Goal: Contribute content: Contribute content

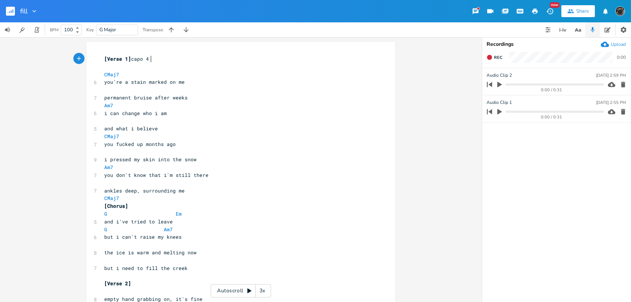
click at [9, 10] on rect "button" at bounding box center [10, 11] width 9 height 9
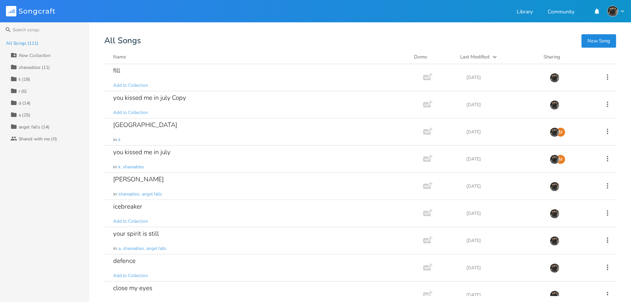
click at [608, 39] on button "New Song" at bounding box center [598, 40] width 35 height 13
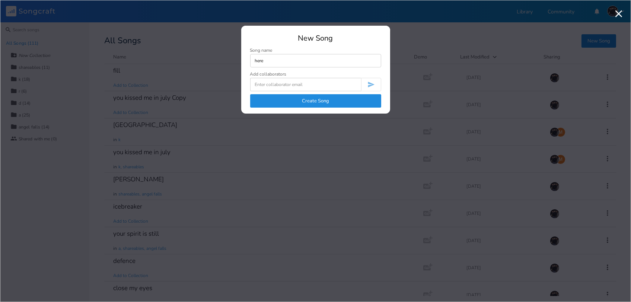
type input "here"
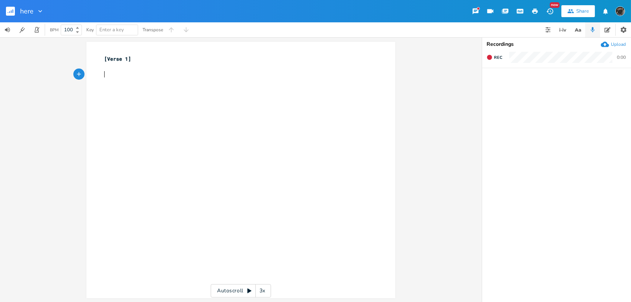
type textarea "C"
type textarea "im gonna regret this"
type textarea "Cadd9"
type textarea "as i bite down on my lip"
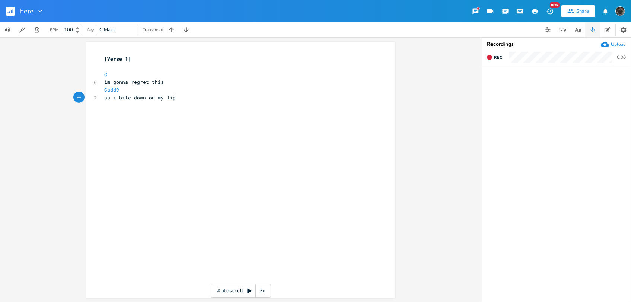
scroll to position [0, 52]
type textarea "Em"
type textarea "im gonna regret this"
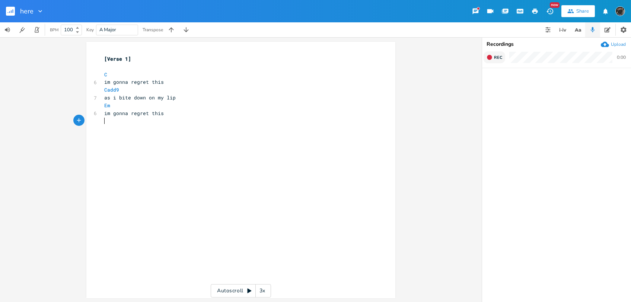
click at [499, 54] on button "Rec" at bounding box center [494, 57] width 22 height 12
click at [499, 54] on button "End" at bounding box center [494, 57] width 22 height 12
click at [188, 155] on div "xxxxxxxxxx [Verse 1] ​ C 6 im gonna regret this Cadd9 7 as i bite down on my li…" at bounding box center [246, 177] width 287 height 247
click at [176, 123] on pre "​" at bounding box center [237, 121] width 269 height 8
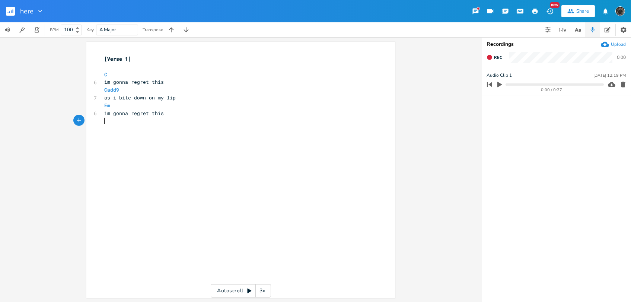
type textarea "C"
type textarea "so why am i still here"
type textarea "Cadd9"
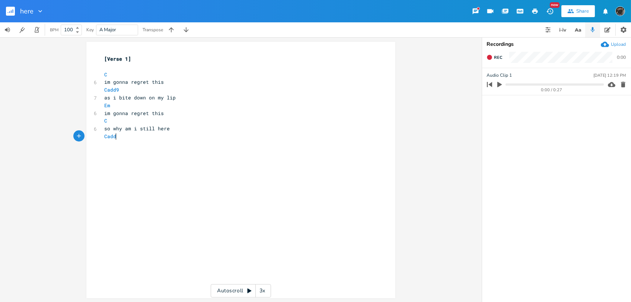
scroll to position [0, 15]
type textarea "i wish i was in your city"
type textarea "Em"
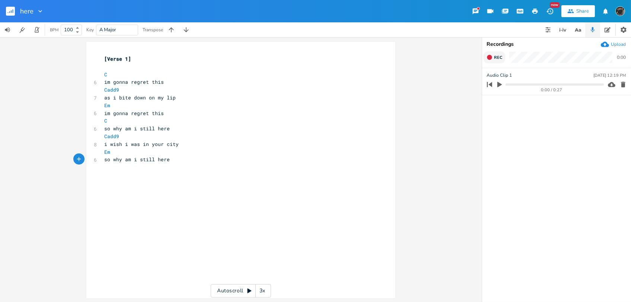
type textarea "so why am i still here"
click at [488, 55] on icon "button" at bounding box center [489, 57] width 6 height 6
click at [152, 186] on div "xxxxxxxxxx [Verse 1] ​ C 6 im gonna regret this Cadd9 7 as i bite down on my li…" at bounding box center [246, 177] width 287 height 247
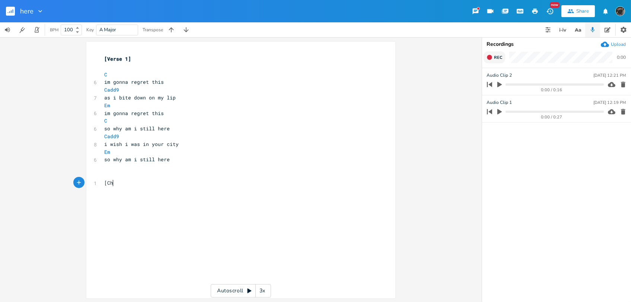
type textarea "[Chr"
type textarea "orus]"
type textarea "theres something i just can't fill"
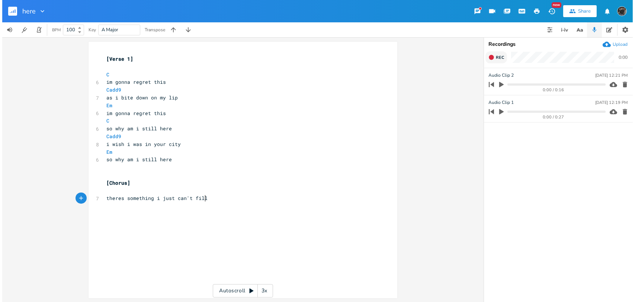
scroll to position [0, 68]
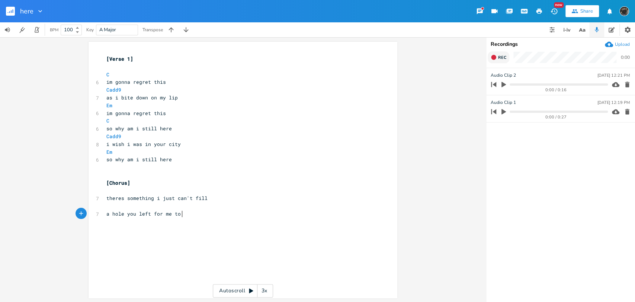
type textarea "a hole you left for me to r"
type textarea "drill deeper"
click at [198, 210] on pre "a hole you left for me to drill deeper" at bounding box center [239, 214] width 269 height 8
click at [197, 213] on span "a hole you left for me to drill deeper" at bounding box center [162, 213] width 113 height 7
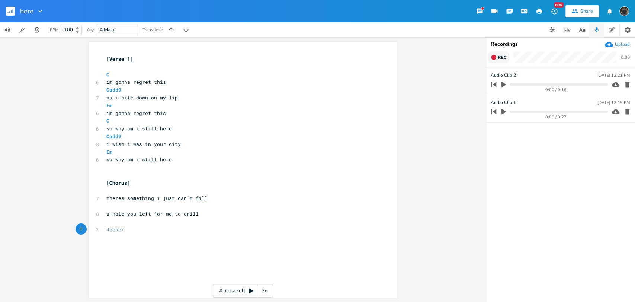
click at [188, 233] on pre "deeper" at bounding box center [239, 230] width 269 height 8
type textarea ". i'm the timekeeper"
click at [501, 59] on span "Rec" at bounding box center [502, 58] width 8 height 6
click at [501, 59] on span "End" at bounding box center [502, 58] width 9 height 6
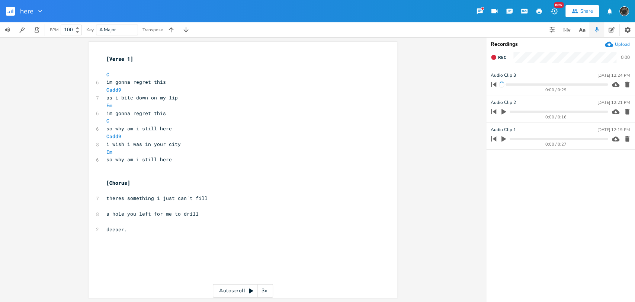
scroll to position [0, 0]
click at [124, 193] on pre "​" at bounding box center [239, 191] width 269 height 8
type textarea "C"
click at [136, 211] on span "a hole you left for me to drill" at bounding box center [152, 213] width 92 height 7
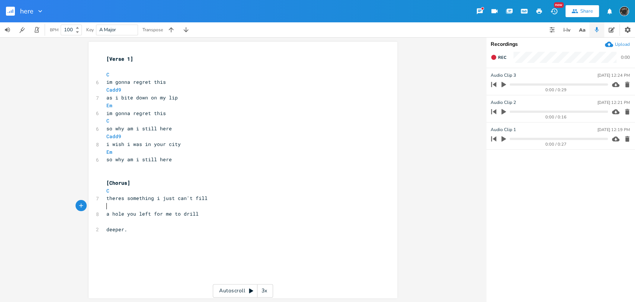
click at [131, 207] on pre "​" at bounding box center [239, 206] width 269 height 8
type textarea "Am"
click at [134, 223] on pre "​" at bounding box center [239, 222] width 269 height 8
type textarea "Em"
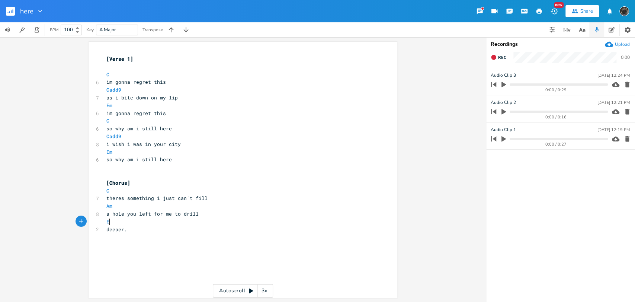
scroll to position [0, 6]
click at [158, 259] on div "xxxxxxxxxx [Verse 1] ​ C 6 im gonna regret this Cadd9 7 as i bite down on my li…" at bounding box center [248, 177] width 287 height 247
type textarea "C"
type textarea "{ver"
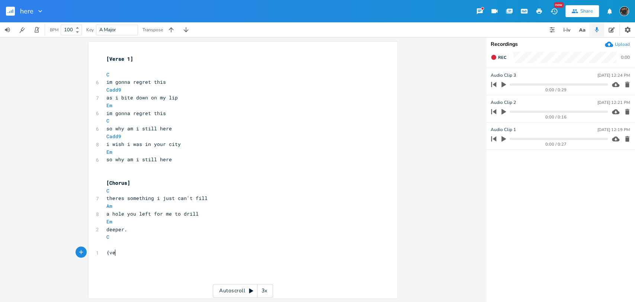
scroll to position [0, 8]
type textarea "{ver"
type textarea "[Verse 2]"
click at [505, 138] on icon "button" at bounding box center [504, 139] width 4 height 6
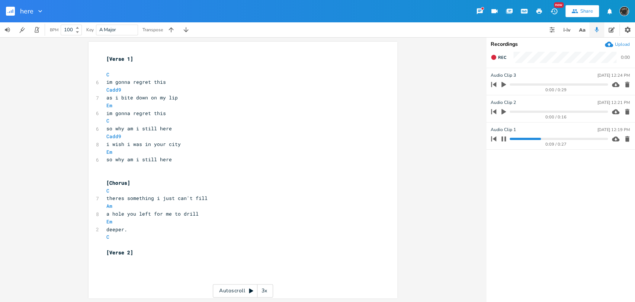
click at [505, 137] on icon "button" at bounding box center [504, 138] width 4 height 5
type input "the timekeeper"
click at [122, 127] on span "so why am i still here" at bounding box center [139, 128] width 66 height 7
click at [197, 116] on div "[Verse 1] ​ C 6 im gonna regret this Cadd9 7 as i bite down on my lip Em 6 im g…" at bounding box center [239, 155] width 269 height 201
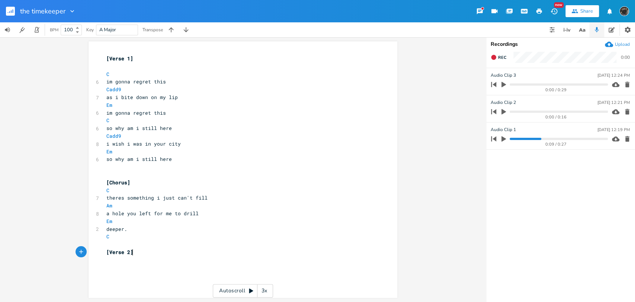
click at [122, 262] on div "xxxxxxxxxx [Verse 1] ​ C 6 im gonna regret this Cadd9 7 as i bite down on my li…" at bounding box center [248, 176] width 287 height 247
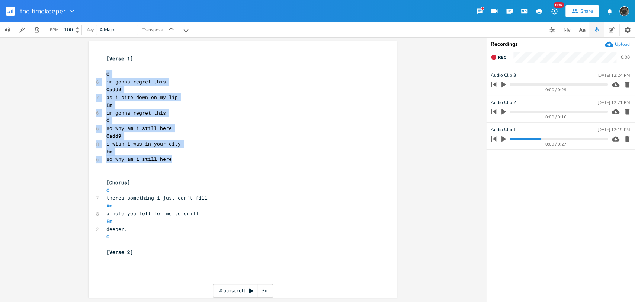
drag, startPoint x: 102, startPoint y: 72, endPoint x: 188, endPoint y: 159, distance: 122.1
click at [188, 159] on div "xxxxxxxxxx [Verse 1] ​ C 6 im gonna regret this Cadd9 7 as i bite down on my li…" at bounding box center [243, 169] width 309 height 256
copy div "C 6 im gonna regret this Cadd9 7 as i bite down on my lip Em 6 im gonna regret …"
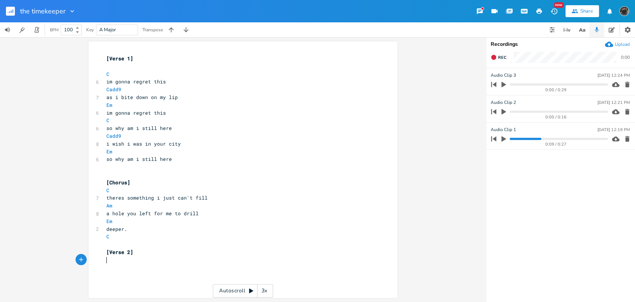
click at [147, 270] on div "xxxxxxxxxx [Verse 1] ​ C 6 im gonna regret this Cadd9 7 as i bite down on my li…" at bounding box center [248, 176] width 287 height 247
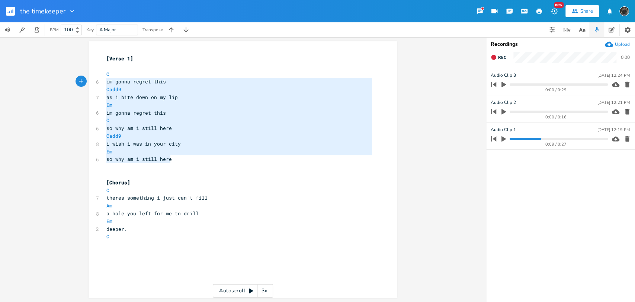
type textarea "C im gonna regret this Cadd9 as i bite down on my lip Em im gonna regret this C…"
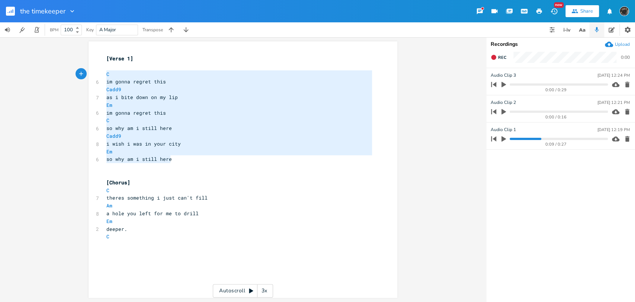
drag, startPoint x: 176, startPoint y: 163, endPoint x: 103, endPoint y: 75, distance: 114.1
click at [105, 75] on div "[Verse 1] ​ C 6 im gonna regret this Cadd9 7 as i bite down on my lip Em 6 im g…" at bounding box center [239, 155] width 269 height 201
click at [121, 242] on pre "​" at bounding box center [239, 244] width 269 height 8
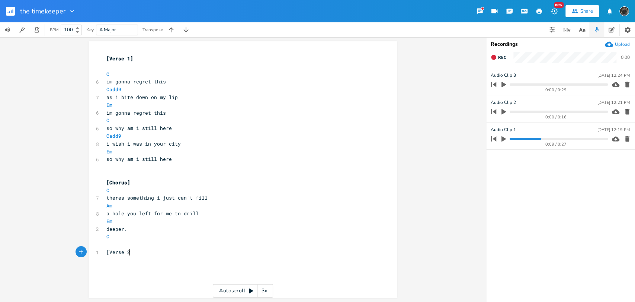
type textarea "[Verse 2["
type textarea "]"
paste textarea "as i bite down on my lip"
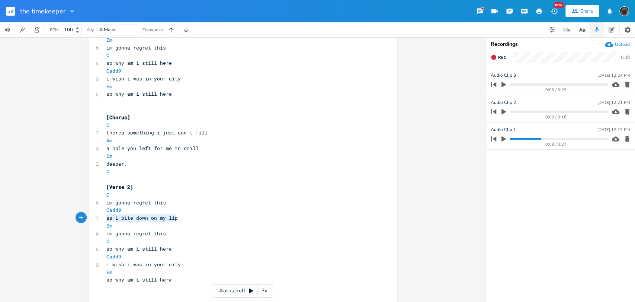
drag, startPoint x: 185, startPoint y: 217, endPoint x: 106, endPoint y: 218, distance: 79.7
click at [106, 218] on pre "as i bite down on my lip" at bounding box center [239, 218] width 269 height 8
type textarea "he goes in for a kiss"
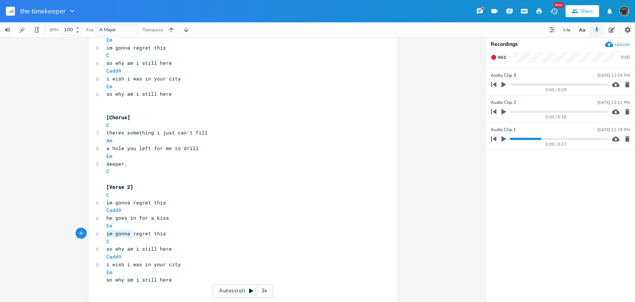
drag, startPoint x: 130, startPoint y: 232, endPoint x: 103, endPoint y: 235, distance: 26.6
click at [105, 235] on pre "im gonna regret this" at bounding box center [239, 234] width 269 height 8
type textarea "and nw"
type textarea "ow i"
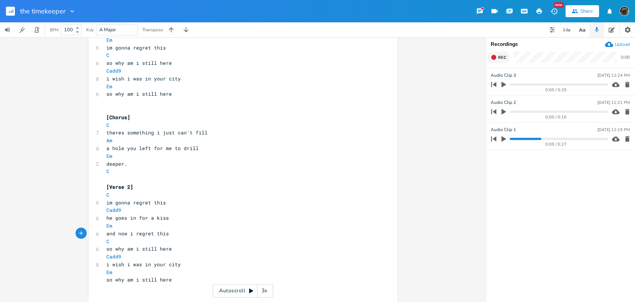
click at [499, 60] on span "Rec" at bounding box center [502, 58] width 8 height 6
click at [508, 57] on button "End" at bounding box center [499, 57] width 22 height 12
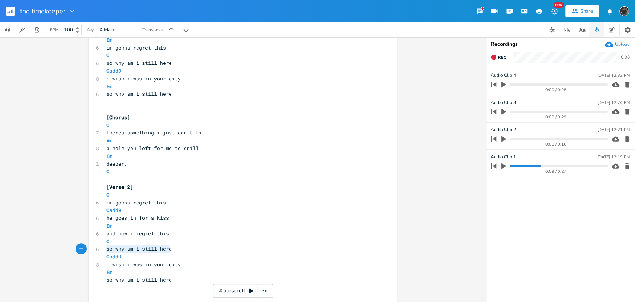
drag, startPoint x: 173, startPoint y: 247, endPoint x: 104, endPoint y: 250, distance: 68.9
click at [105, 250] on pre "so why am i still here" at bounding box center [239, 249] width 269 height 8
type textarea "but i w"
type textarea "don't pull away"
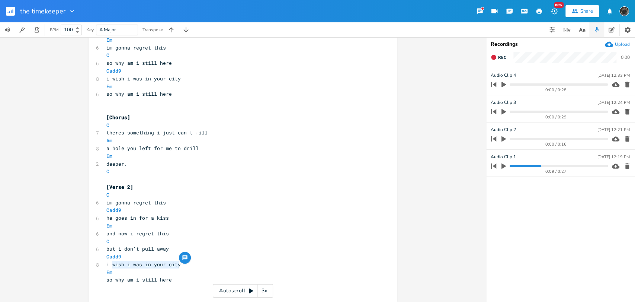
drag, startPoint x: 183, startPoint y: 264, endPoint x: 111, endPoint y: 266, distance: 71.9
click at [111, 266] on pre "i wish i was in your city" at bounding box center [239, 265] width 269 height 8
type textarea "picture your face"
drag, startPoint x: 186, startPoint y: 279, endPoint x: 104, endPoint y: 279, distance: 82.6
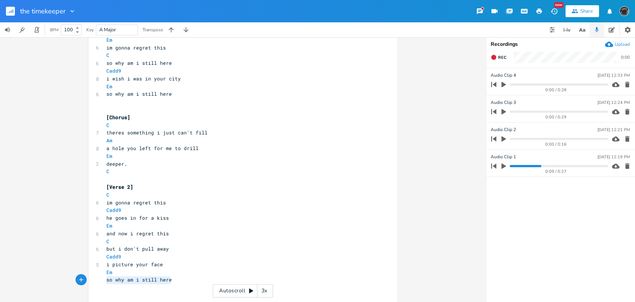
click at [105, 279] on pre "so why am i still here" at bounding box center [239, 280] width 269 height 8
type textarea "so i dont pull away"
type textarea "and now i regret this"
drag, startPoint x: 184, startPoint y: 233, endPoint x: 130, endPoint y: 236, distance: 54.4
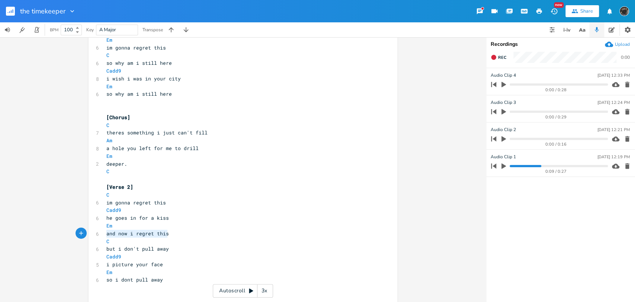
click at [105, 234] on pre "and now i regret this" at bounding box center [239, 234] width 269 height 8
click at [188, 239] on pre "C" at bounding box center [239, 241] width 269 height 8
click at [189, 236] on pre "and now i regret this" at bounding box center [239, 234] width 269 height 8
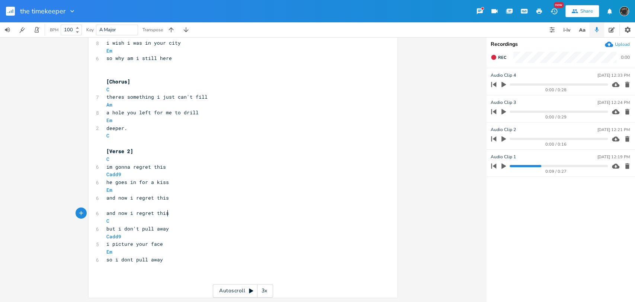
scroll to position [101, 0]
click at [134, 282] on pre "​" at bounding box center [239, 283] width 269 height 8
click at [134, 272] on pre "​" at bounding box center [239, 276] width 269 height 8
type textarea "so i dont pull away"
drag, startPoint x: 165, startPoint y: 259, endPoint x: 96, endPoint y: 260, distance: 68.9
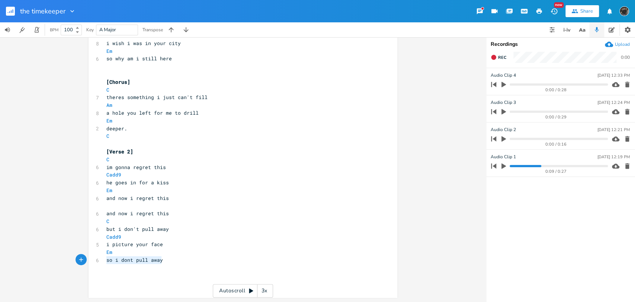
click at [105, 260] on div "6 so i dont pull away" at bounding box center [239, 260] width 269 height 8
click at [140, 269] on pre "​" at bounding box center [239, 268] width 269 height 8
paste textarea "s"
click at [109, 277] on span "so i dont pull away" at bounding box center [134, 275] width 57 height 7
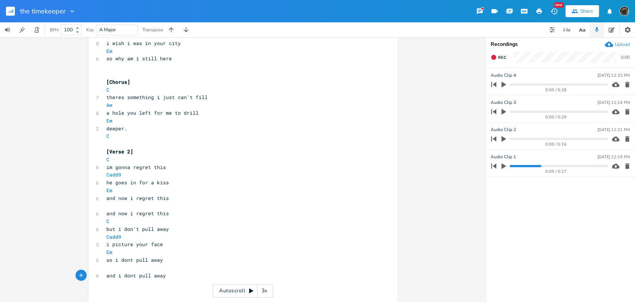
type textarea "and"
click at [503, 139] on icon "button" at bounding box center [504, 139] width 4 height 6
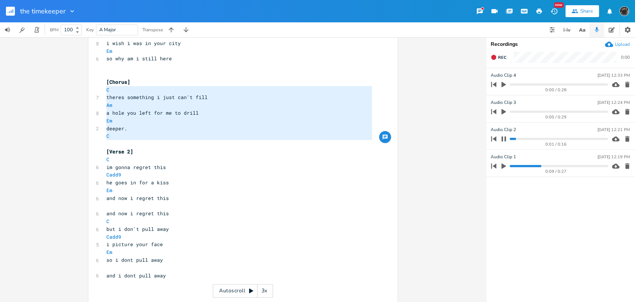
type textarea "[Chorus] C theres something i just can't fill Am a hole you left for me to dril…"
drag, startPoint x: 151, startPoint y: 140, endPoint x: 98, endPoint y: 80, distance: 80.9
click at [98, 80] on div "[Chorus] C theres something i just can't fill Am a hole you left for me to dril…" at bounding box center [243, 123] width 309 height 364
click at [155, 291] on pre "​" at bounding box center [239, 291] width 269 height 8
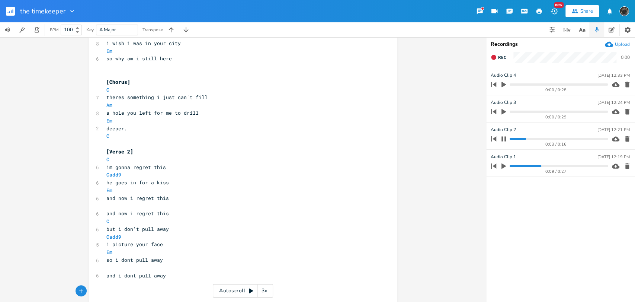
scroll to position [166, 0]
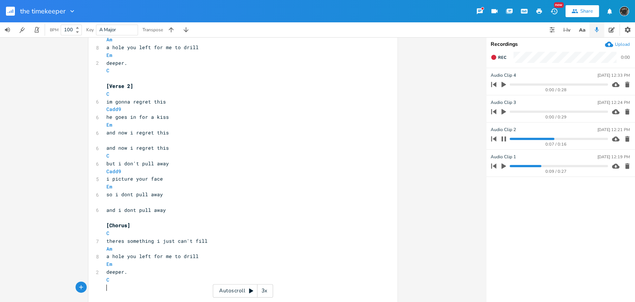
click at [505, 140] on icon "button" at bounding box center [504, 138] width 4 height 5
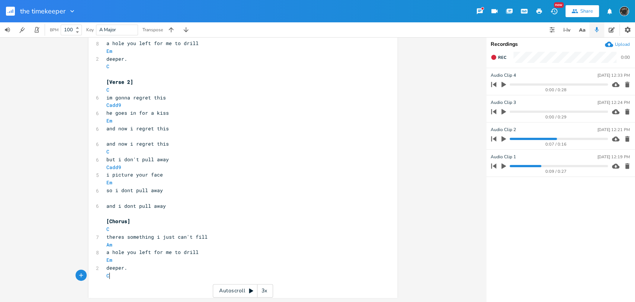
scroll to position [0, 0]
click at [138, 273] on pre "C" at bounding box center [239, 276] width 269 height 8
click at [496, 60] on icon "button" at bounding box center [494, 57] width 6 height 6
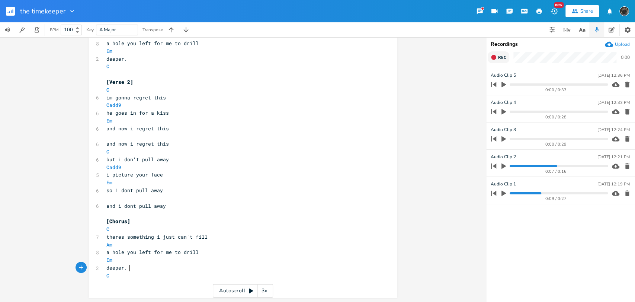
click at [176, 264] on pre "deeper." at bounding box center [239, 268] width 269 height 8
type textarea "and im still a dreamer"
click at [157, 285] on pre "​" at bounding box center [239, 284] width 269 height 8
type textarea "theres somethi"
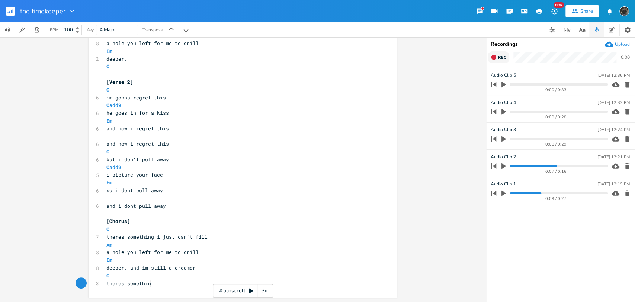
scroll to position [0, 11]
type textarea "hing i can't slow u"
type textarea "down"
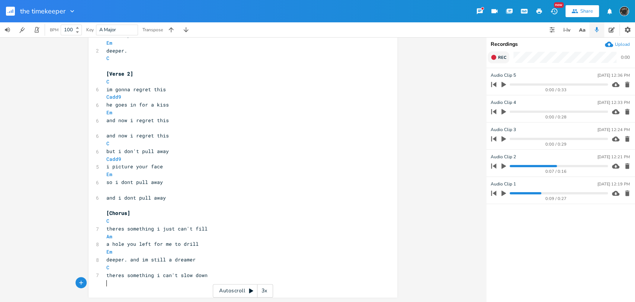
scroll to position [179, 0]
type textarea "Am"
type textarea "the hours, minutes, weeks burn out"
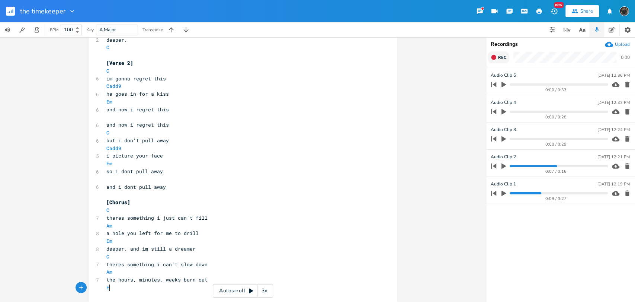
type textarea "Em"
type textarea "my fevers, i'm the timekeeper"
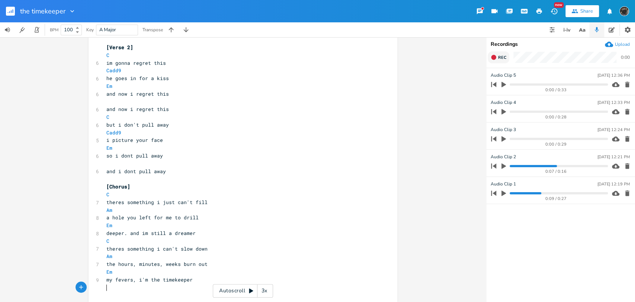
scroll to position [209, 0]
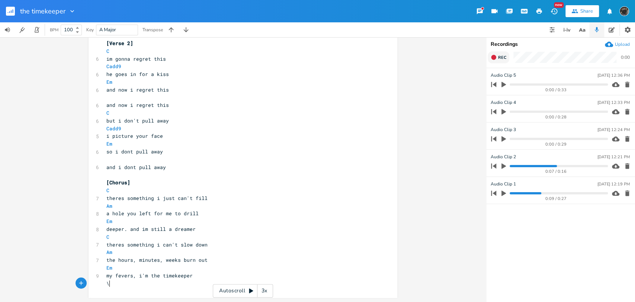
type textarea "\\"
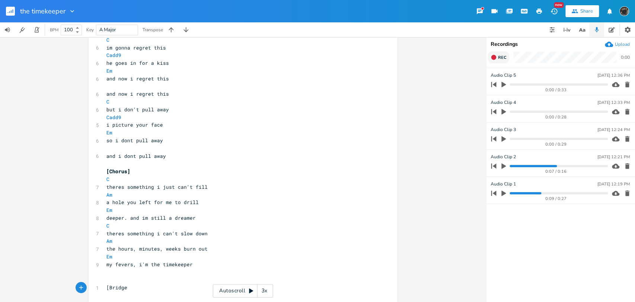
type textarea "[Bridge]"
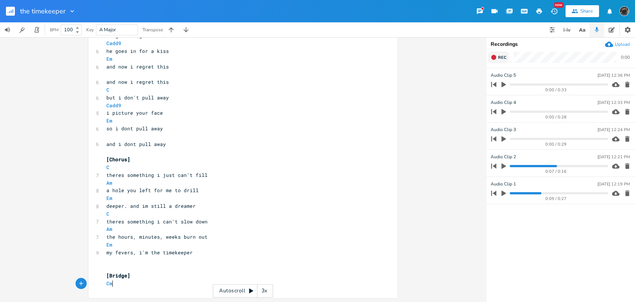
scroll to position [0, 7]
type textarea "Cmaj8"
type textarea "7"
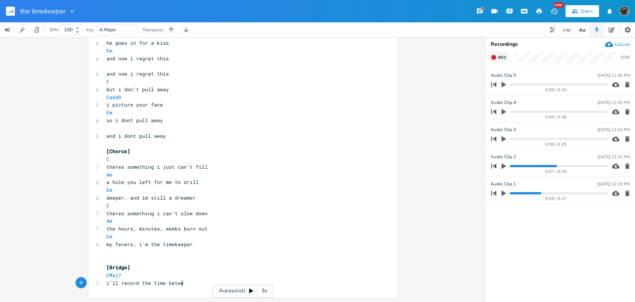
type textarea "i'll record the time between"
type textarea "Esus4"
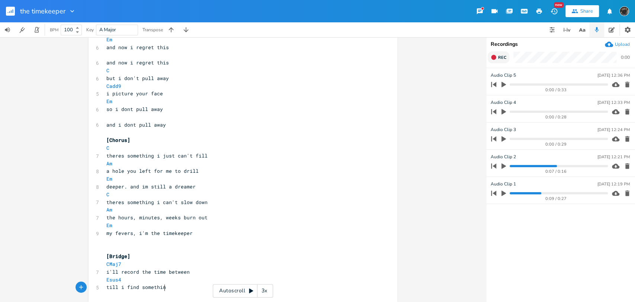
scroll to position [0, 44]
type textarea "till i find something"
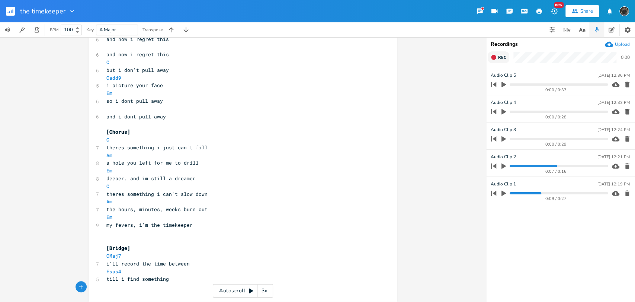
scroll to position [264, 0]
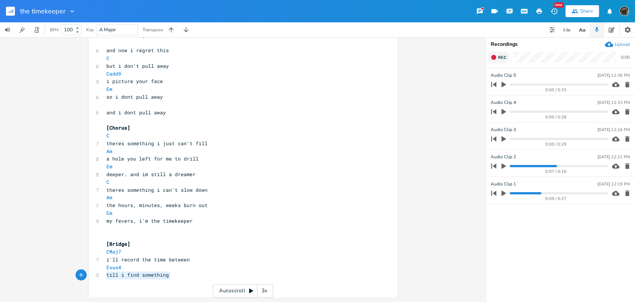
drag, startPoint x: 200, startPoint y: 277, endPoint x: 105, endPoint y: 275, distance: 95.7
click at [105, 275] on pre "till i find something" at bounding box center [239, 275] width 269 height 8
type textarea "my memori"
type textarea "y the machine"
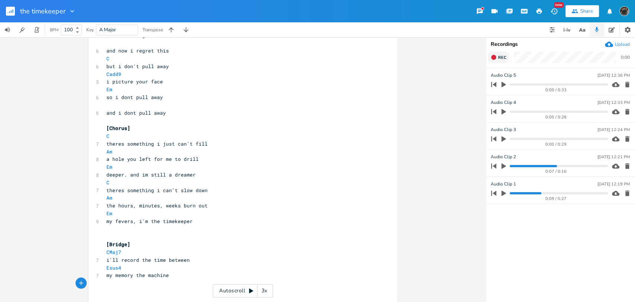
scroll to position [0, 6]
type textarea "Em"
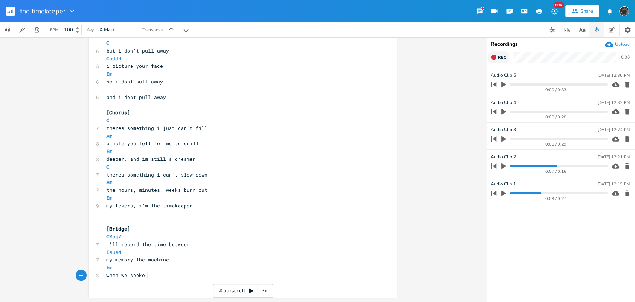
scroll to position [0, 36]
type textarea "when we spoke on [DATE]"
type textarea "Cmaj7"
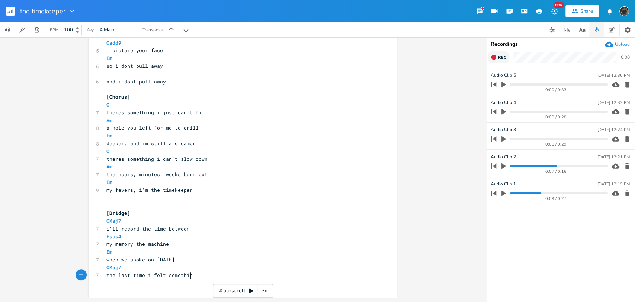
type textarea "the last time i felt something"
type textarea "Esus4"
type textarea "january tweny"
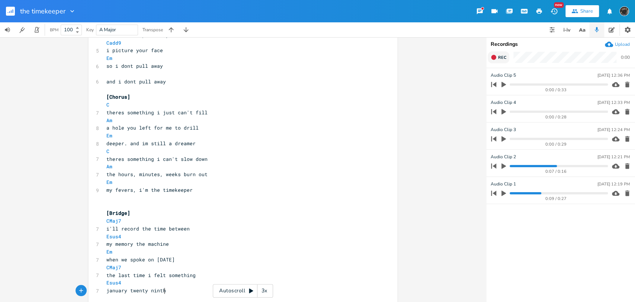
scroll to position [0, 17]
type textarea "ty ninth"
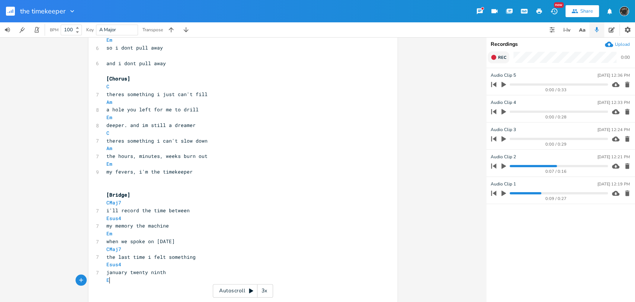
type textarea "Em"
type textarea "unravel the intertwined"
drag, startPoint x: 123, startPoint y: 248, endPoint x: 102, endPoint y: 252, distance: 21.6
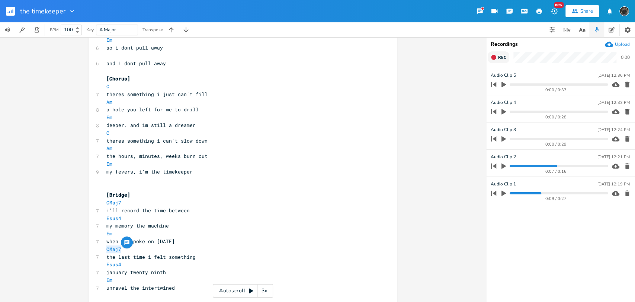
click at [102, 252] on div "CMaj7 x [Verse 1] ​ C 6 im gonna regret this Cadd9 7 as i bite down on my lip E…" at bounding box center [243, 19] width 309 height 581
type textarea "Fmja"
type textarea "aj7"
click at [108, 253] on li "FMaj7" at bounding box center [116, 257] width 22 height 8
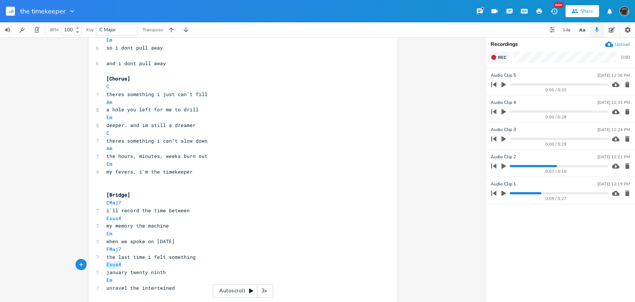
drag, startPoint x: 122, startPoint y: 264, endPoint x: 103, endPoint y: 263, distance: 19.4
click at [105, 263] on pre "Esus4" at bounding box center [239, 265] width 269 height 8
type textarea "Cmaj7"
click at [109, 269] on li "CMaj7" at bounding box center [116, 273] width 22 height 8
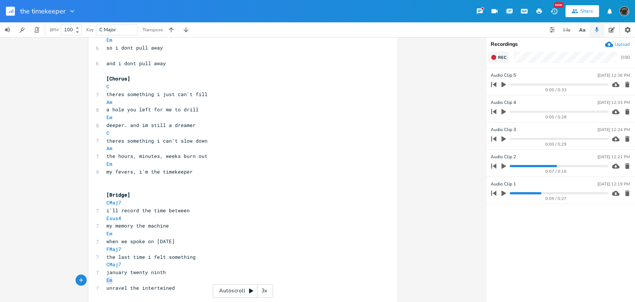
drag, startPoint x: 114, startPoint y: 280, endPoint x: 102, endPoint y: 277, distance: 11.9
click at [102, 277] on div "Em x [Verse 1] ​ C 6 im gonna regret this Cadd9 7 as i bite down on my lip Em 6…" at bounding box center [243, 19] width 309 height 581
type textarea "Esus4"
click at [177, 290] on pre "unravel the intertwined" at bounding box center [239, 288] width 269 height 8
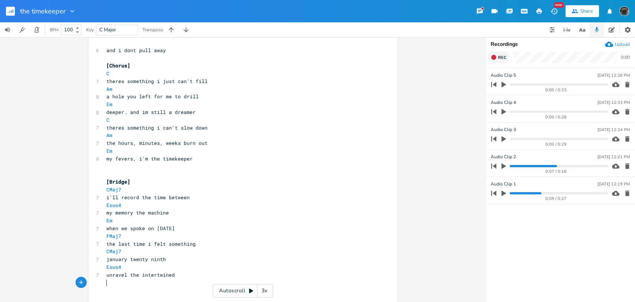
scroll to position [333, 0]
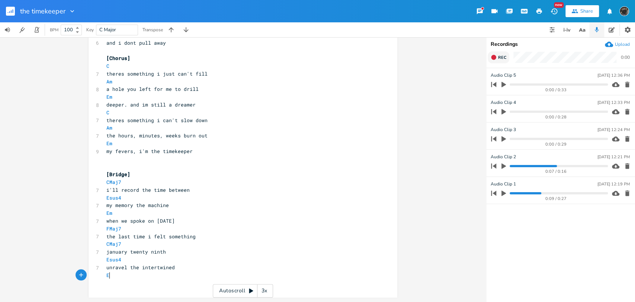
type textarea "Em"
type textarea "snow falls off the bitter pines"
type textarea "Fmaj7"
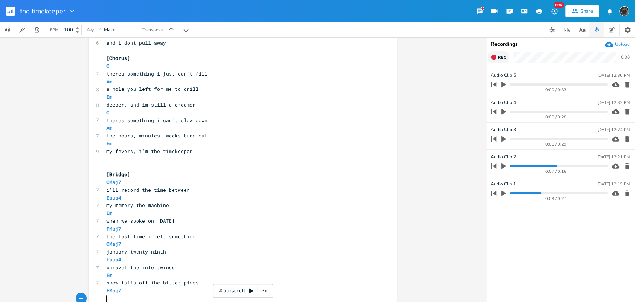
scroll to position [352, 0]
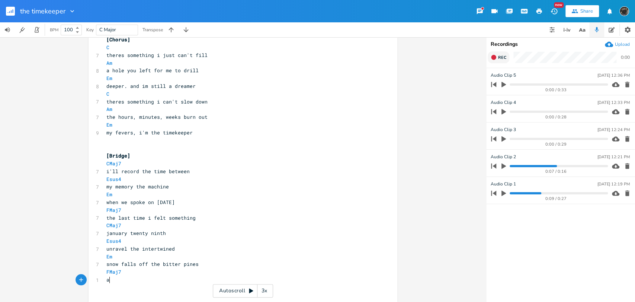
type textarea "am"
type textarea "nd"
type textarea "melts to water in my eyes"
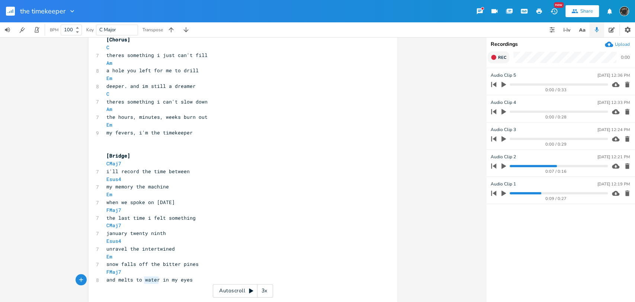
drag, startPoint x: 156, startPoint y: 278, endPoint x: 141, endPoint y: 280, distance: 14.7
click at [141, 280] on span "and melts to water in my eyes" at bounding box center [149, 279] width 86 height 7
type textarea "rivers"
click at [490, 59] on button "Rec" at bounding box center [499, 57] width 22 height 12
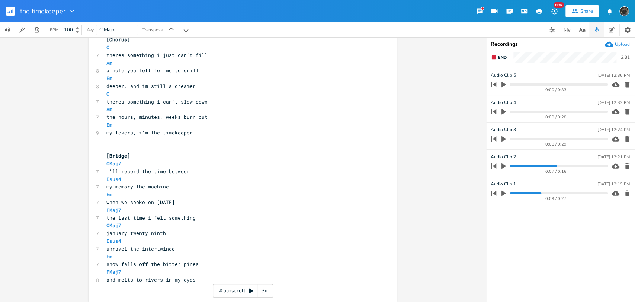
drag, startPoint x: 497, startPoint y: 57, endPoint x: 475, endPoint y: 60, distance: 22.6
click at [498, 55] on button "End" at bounding box center [499, 57] width 22 height 12
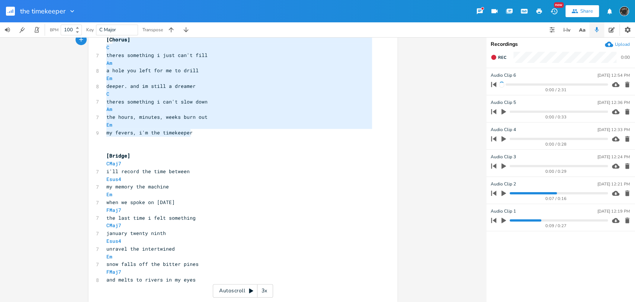
type textarea "[Chorus] C theres something i just can't fill Am a hole you left for me to dril…"
drag, startPoint x: 228, startPoint y: 133, endPoint x: 98, endPoint y: 39, distance: 160.7
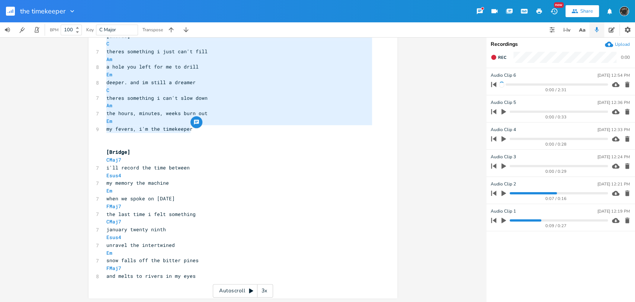
scroll to position [357, 0]
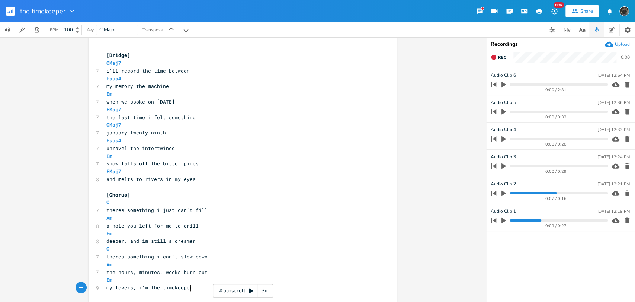
click at [217, 179] on pre "and melts to rivers in my eyes" at bounding box center [239, 179] width 269 height 8
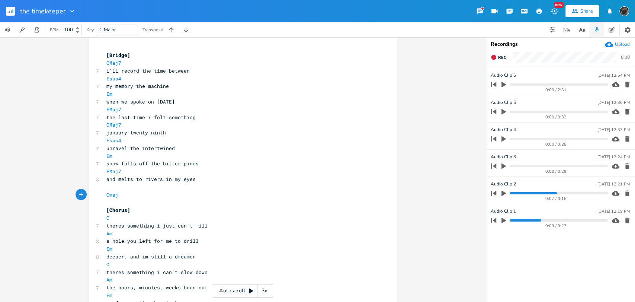
scroll to position [0, 14]
type textarea "Cmaj7 Esus4 Em G"
type textarea "Fmaj7"
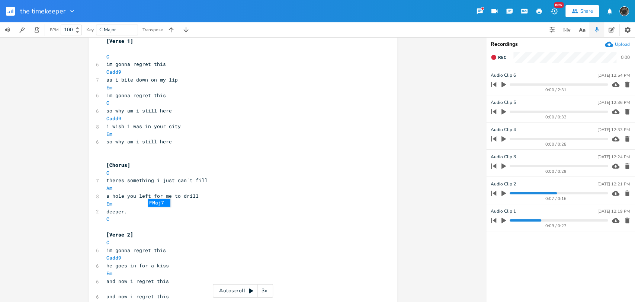
scroll to position [0, 0]
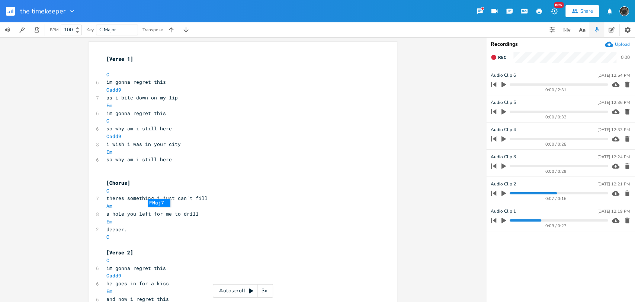
click at [105, 229] on pre "deeper." at bounding box center [239, 230] width 269 height 8
type textarea "it"
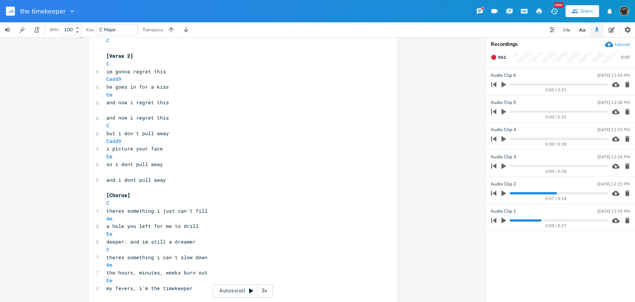
scroll to position [248, 0]
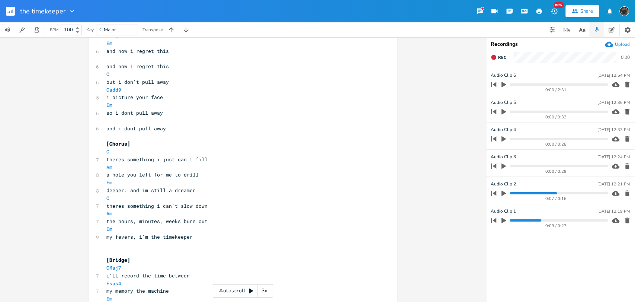
click at [105, 188] on pre "deeper. and im still a dreamer" at bounding box center [239, 190] width 269 height 8
type textarea "it"
type textarea "deeper. and im still a dreamer"
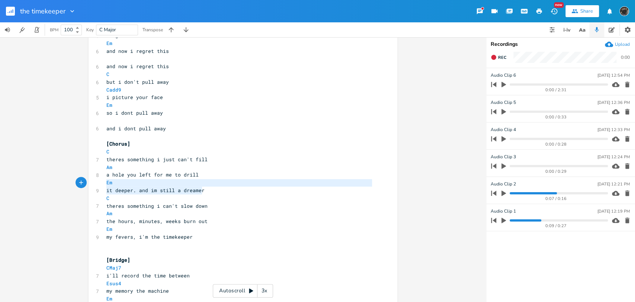
type textarea "it deeper. and im still a dreamer"
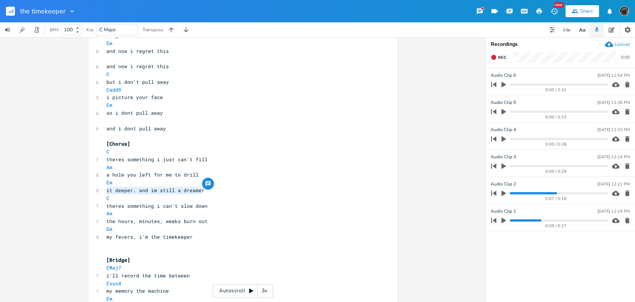
drag, startPoint x: 207, startPoint y: 189, endPoint x: 92, endPoint y: 194, distance: 115.1
click at [92, 194] on div "it deeper. and im still a dreamer x [Verse 1] ​ C 6 im gonna regret this Cadd9 …" at bounding box center [243, 158] width 309 height 728
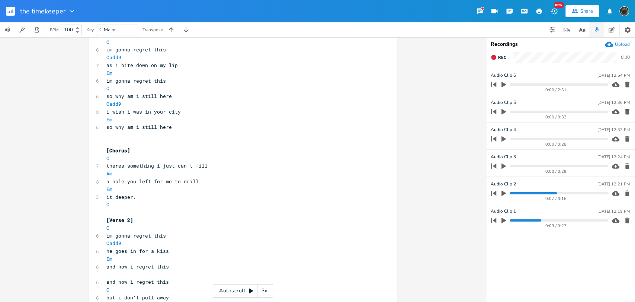
scroll to position [0, 0]
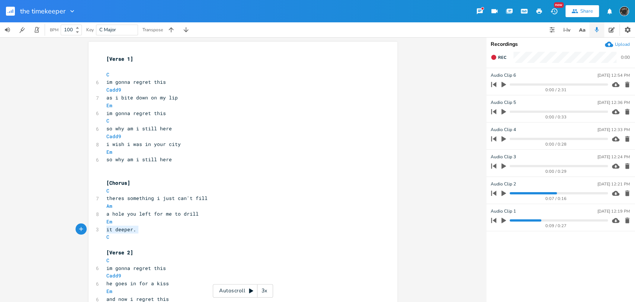
drag, startPoint x: 182, startPoint y: 233, endPoint x: 101, endPoint y: 230, distance: 80.8
type textarea "it deeper."
click at [504, 219] on icon "button" at bounding box center [504, 221] width 4 height 6
click at [504, 217] on icon "button" at bounding box center [504, 220] width 6 height 6
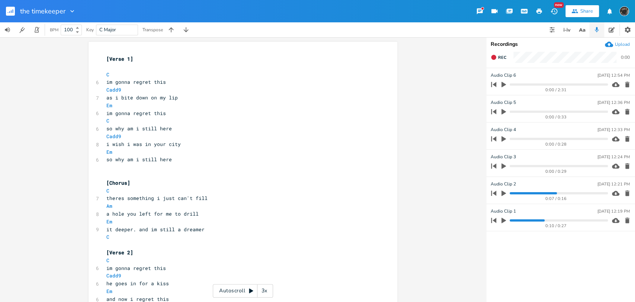
click at [504, 196] on icon "button" at bounding box center [504, 193] width 7 height 7
click at [515, 194] on progress at bounding box center [559, 193] width 98 height 2
click at [504, 195] on icon "button" at bounding box center [504, 193] width 6 height 6
click at [265, 286] on div "3x" at bounding box center [264, 290] width 13 height 13
click at [265, 287] on div "4x" at bounding box center [264, 290] width 13 height 13
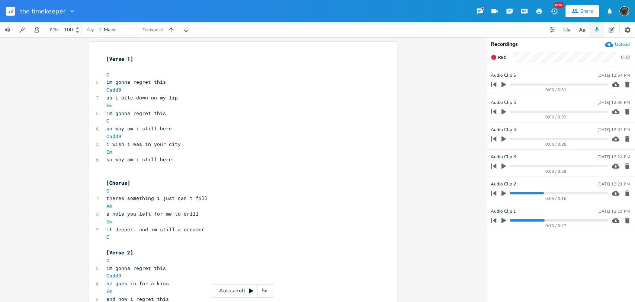
click at [265, 287] on div "5x" at bounding box center [264, 290] width 13 height 13
click at [245, 288] on div "Autoscroll 1x" at bounding box center [243, 290] width 60 height 13
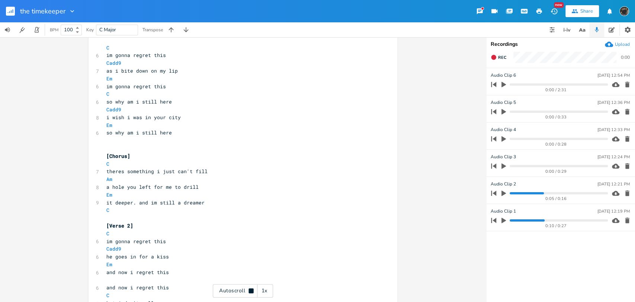
click at [511, 219] on progress at bounding box center [559, 220] width 98 height 2
click at [503, 219] on icon "button" at bounding box center [504, 221] width 4 height 6
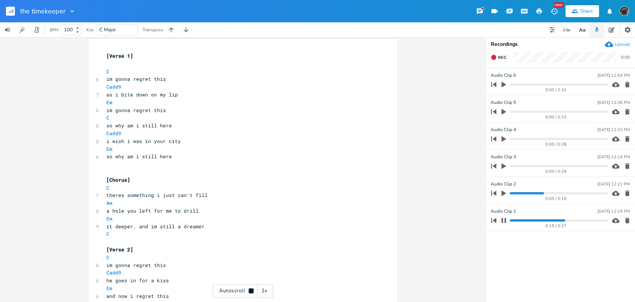
click at [506, 220] on icon "button" at bounding box center [504, 220] width 6 height 6
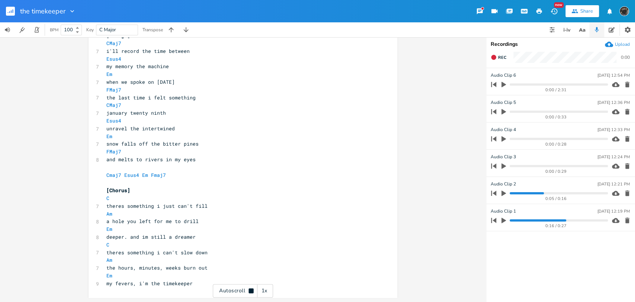
scroll to position [473, 0]
click at [25, 61] on div "it deeper. x [Verse 1] ​ C 6 im gonna regret this Cadd9 7 as i bite down on my …" at bounding box center [243, 169] width 486 height 265
